Goal: Communication & Community: Ask a question

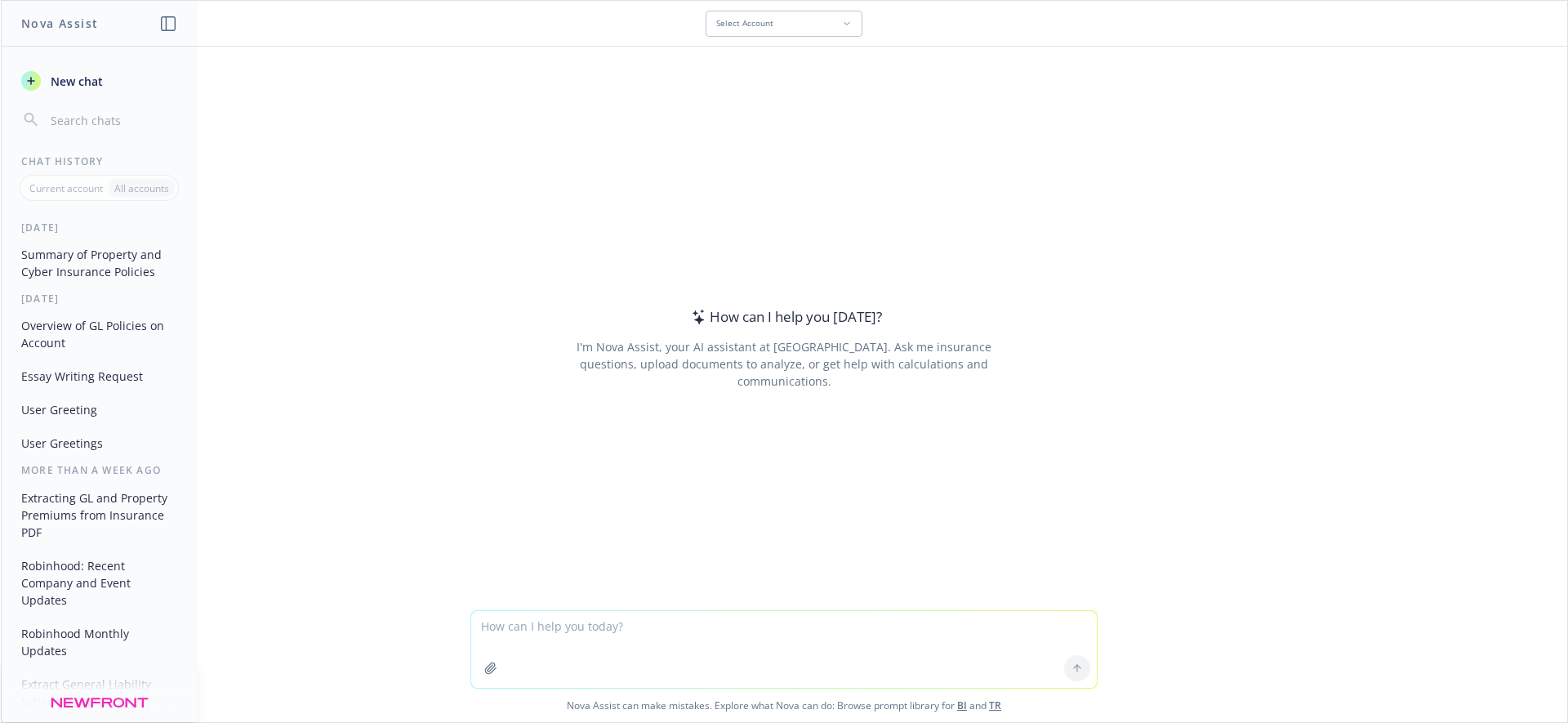
click at [174, 35] on header "Nova Assist" at bounding box center [99, 23] width 196 height 46
click at [176, 23] on button "button" at bounding box center [169, 23] width 20 height 20
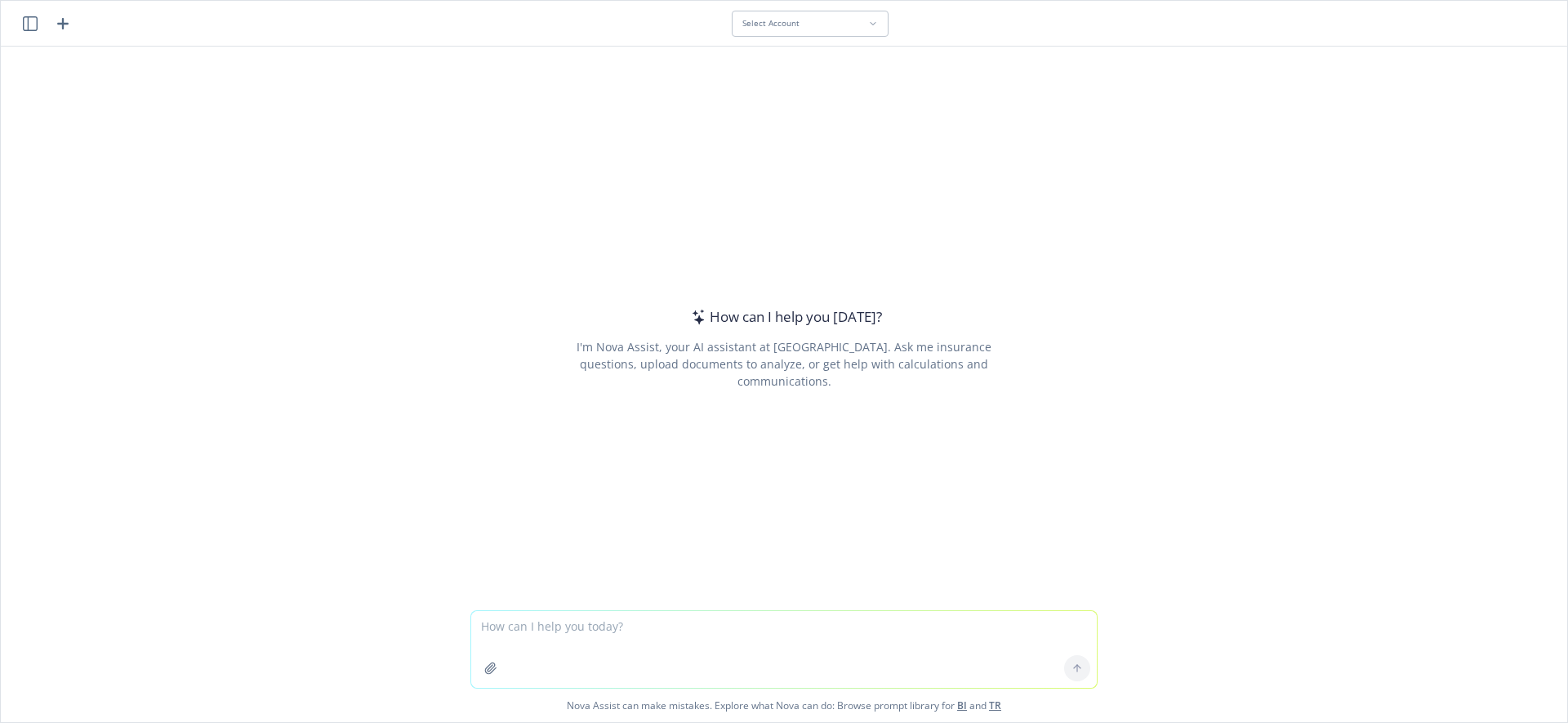
click at [14, 13] on header "Select Account" at bounding box center [784, 23] width 1567 height 46
click at [23, 21] on icon "button" at bounding box center [30, 23] width 14 height 14
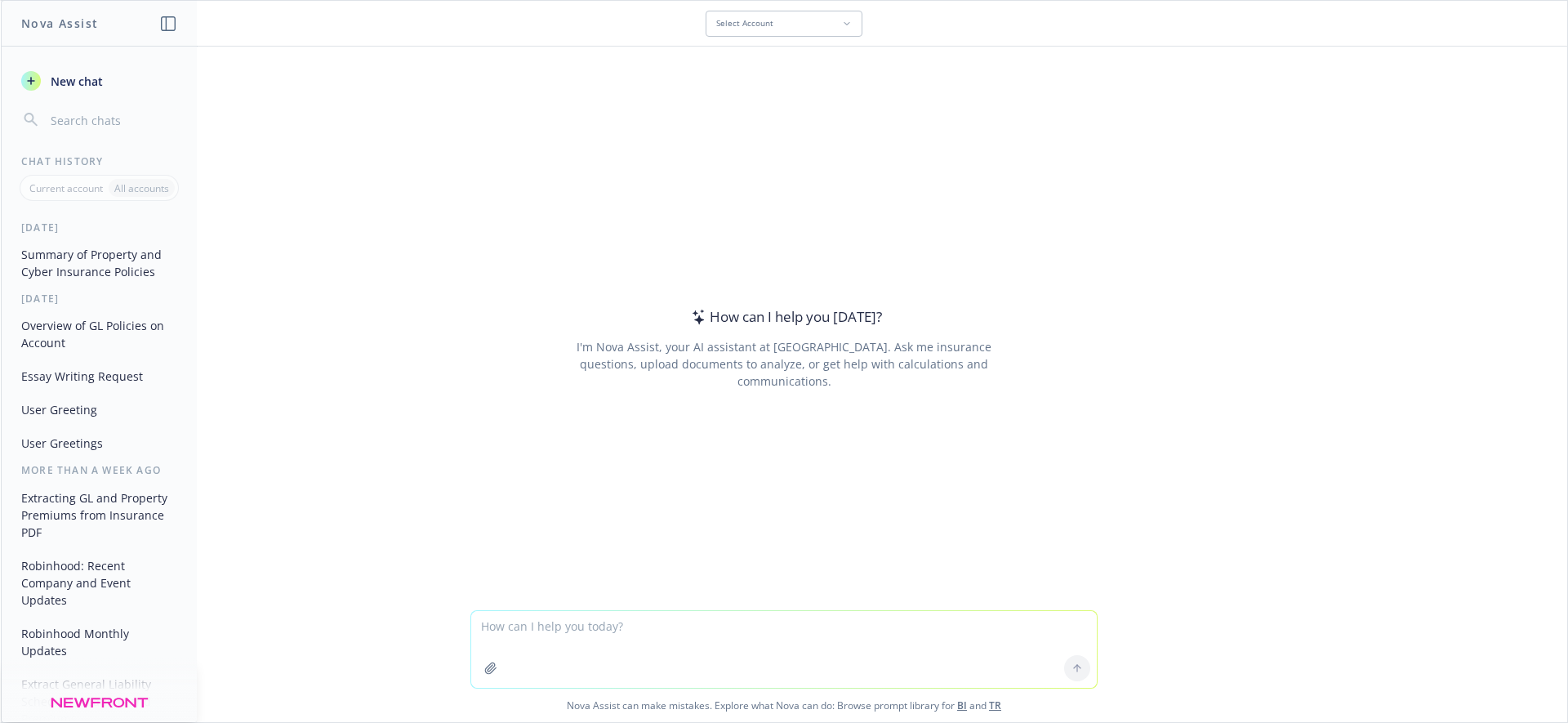
click at [642, 134] on div "How can I help you [DATE]? I'm Nova Assist, your AI assistant at Newfront. Ask …" at bounding box center [784, 348] width 627 height 446
click at [173, 17] on header "Nova Assist" at bounding box center [99, 23] width 196 height 46
click at [177, 24] on button "button" at bounding box center [169, 23] width 20 height 20
